Goal: Navigation & Orientation: Understand site structure

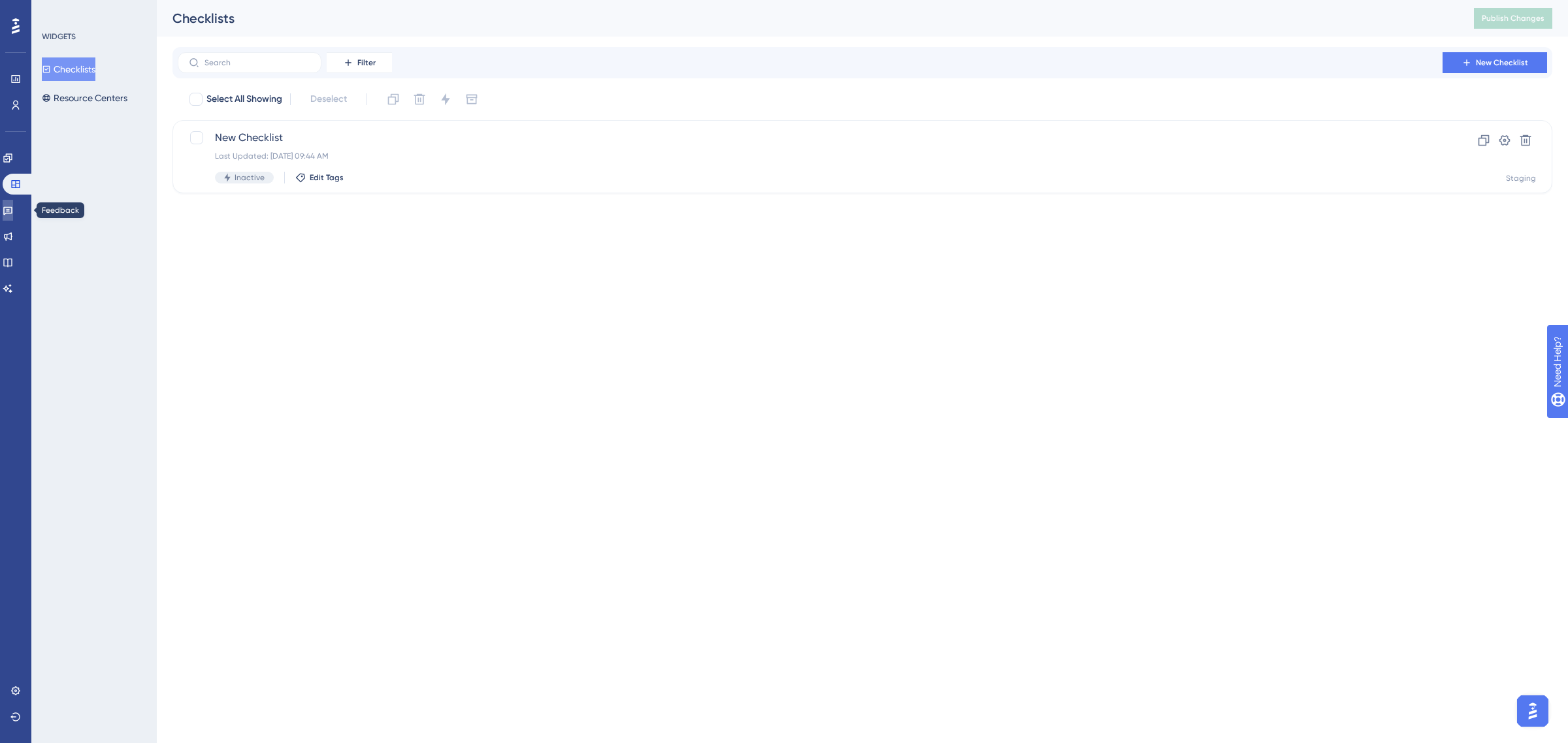
click at [12, 213] on icon at bounding box center [7, 211] width 9 height 8
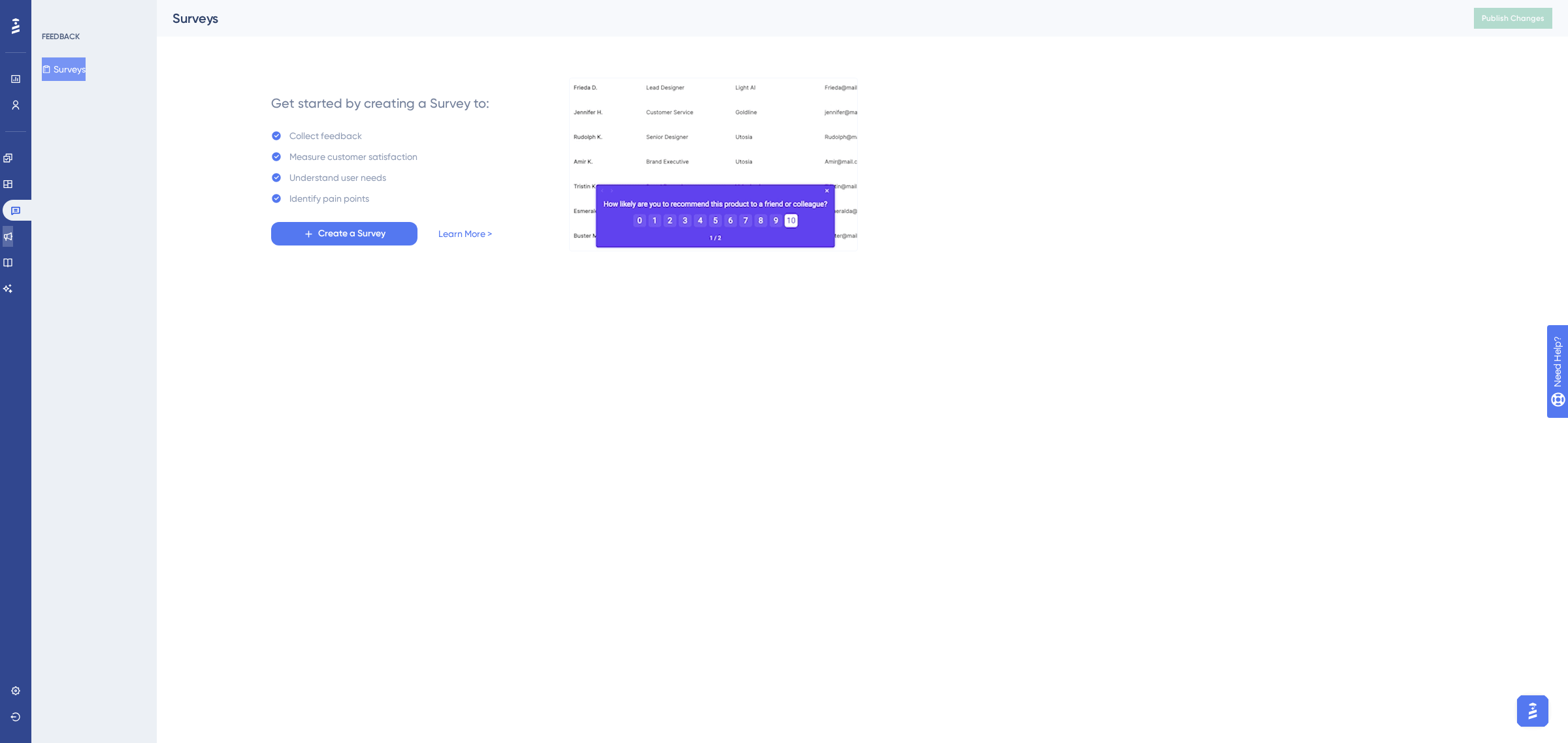
click at [13, 247] on link at bounding box center [7, 236] width 11 height 21
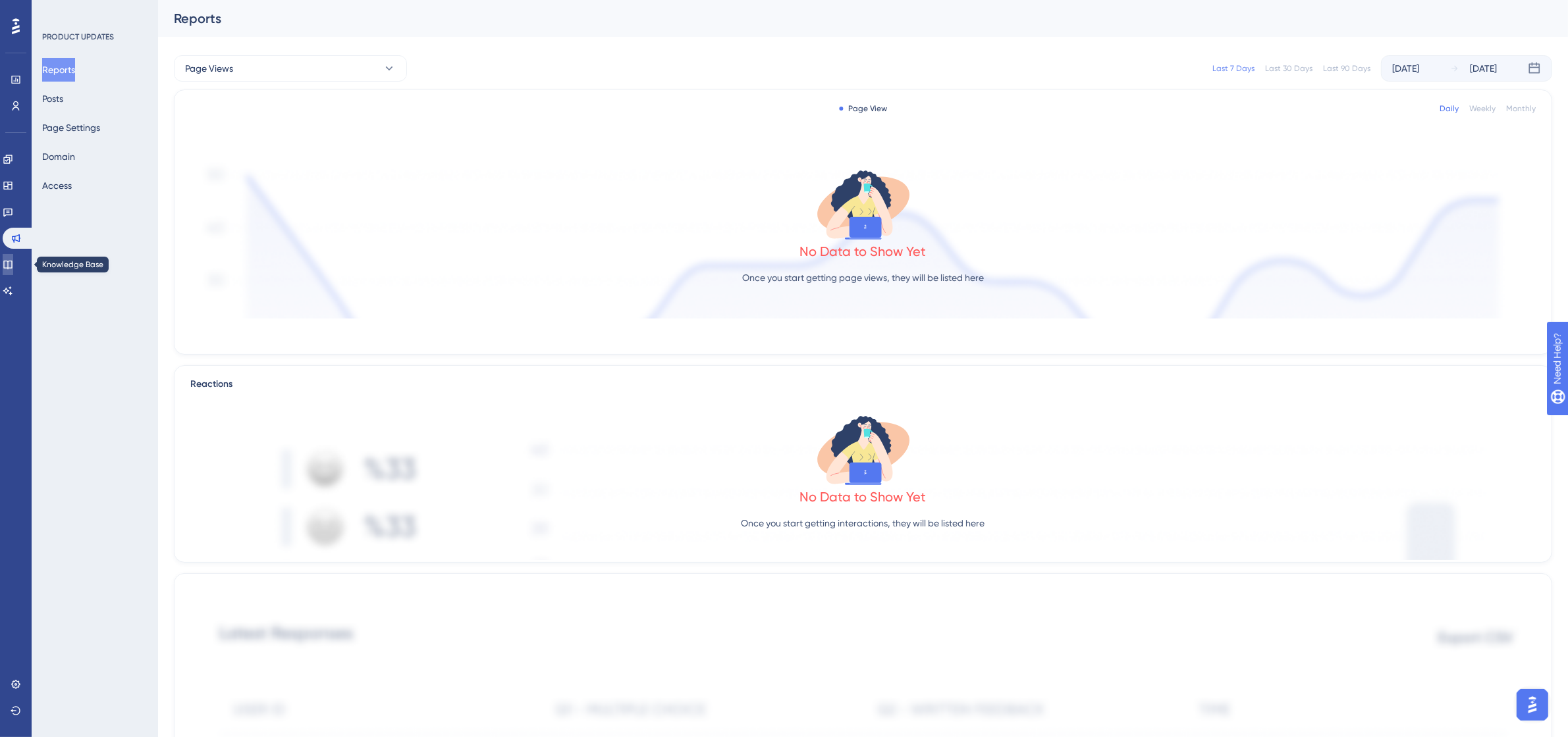
click at [12, 268] on icon at bounding box center [8, 265] width 8 height 8
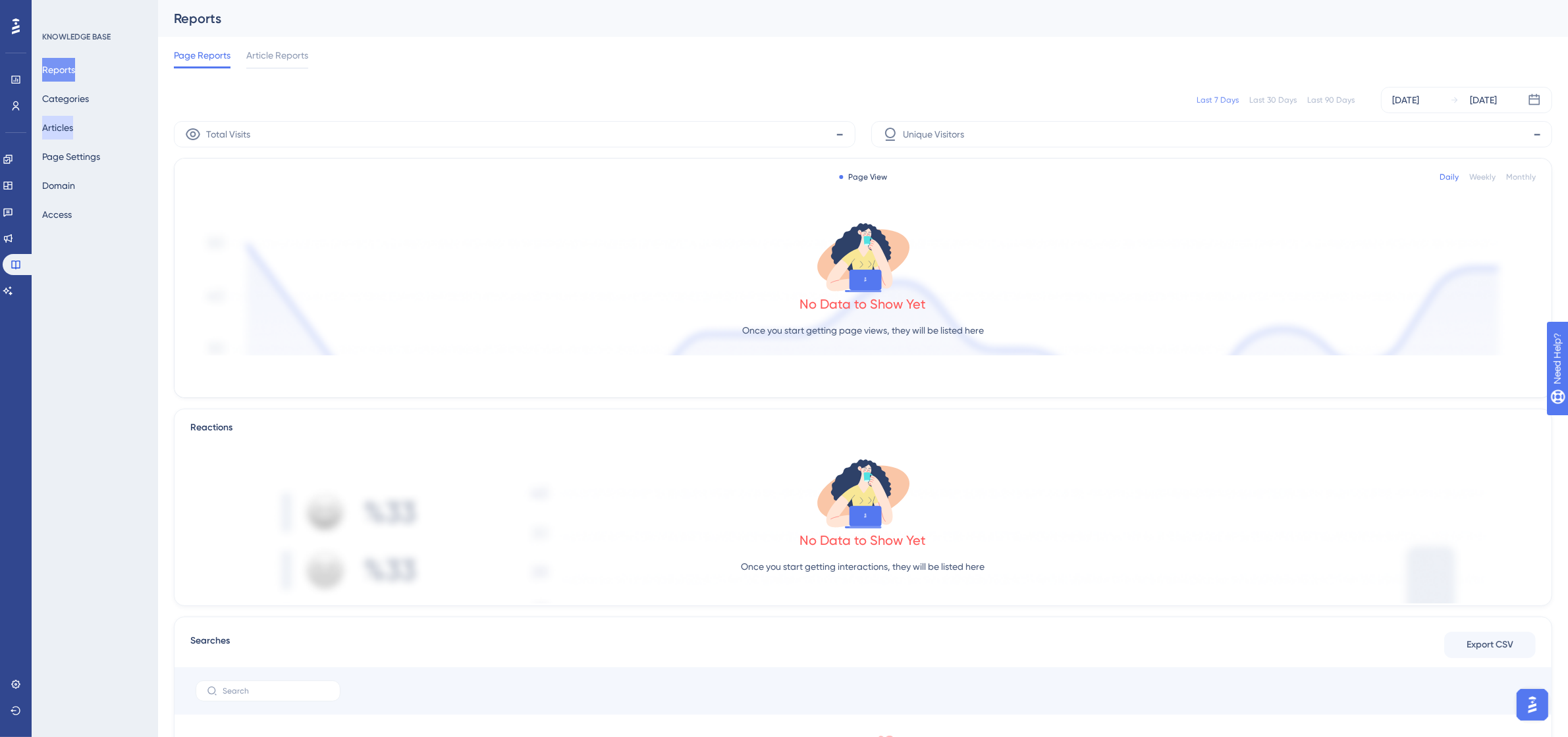
click at [73, 126] on button "Articles" at bounding box center [58, 128] width 31 height 23
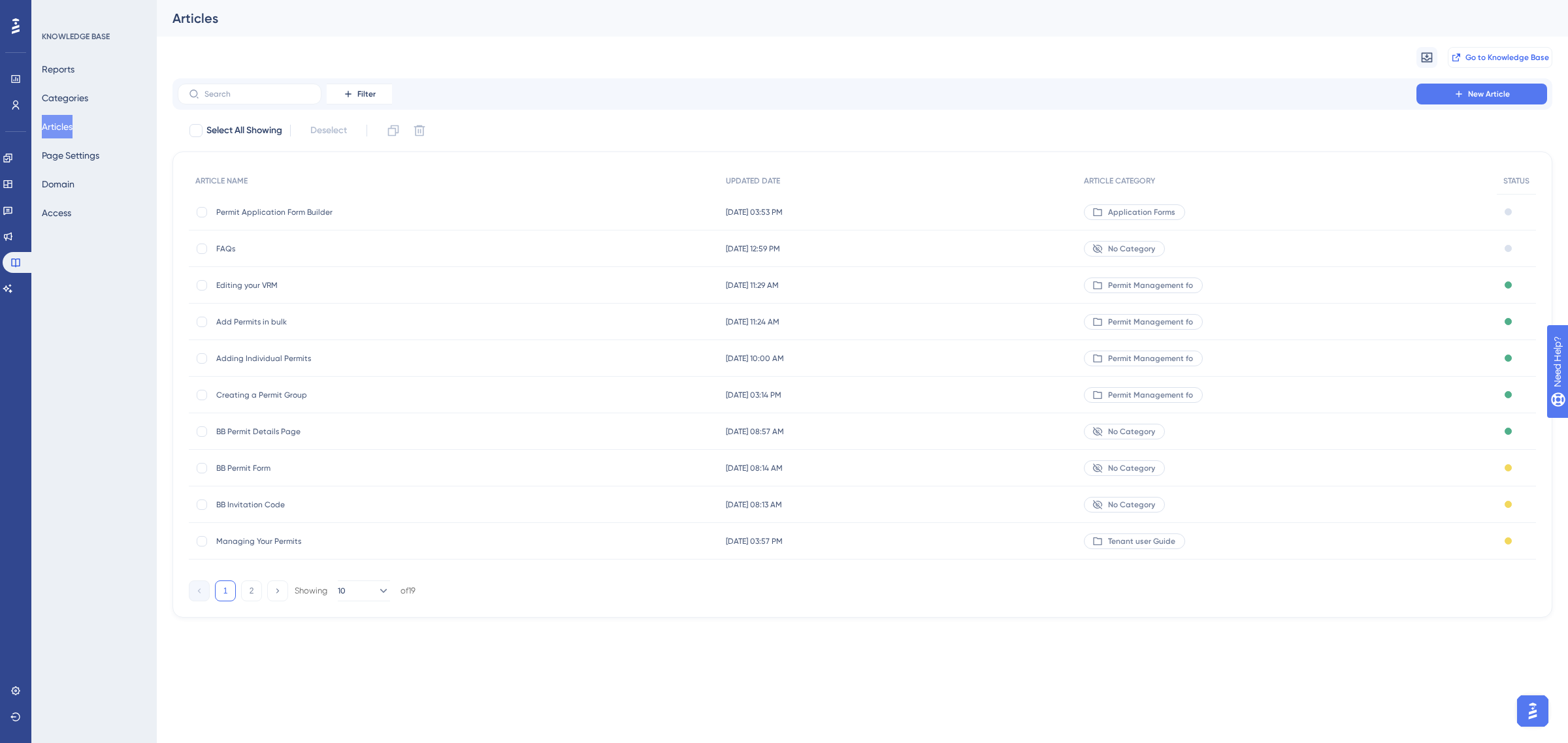
click at [1491, 56] on span "Go to Knowledge Base" at bounding box center [1507, 57] width 84 height 11
drag, startPoint x: 156, startPoint y: 419, endPoint x: -12, endPoint y: 402, distance: 168.9
click at [0, 0] on html "Performance Users Engagement Widgets Feedback Product Updates Knowledge Base AI…" at bounding box center [784, 0] width 1568 height 0
